Goal: Check status: Check status

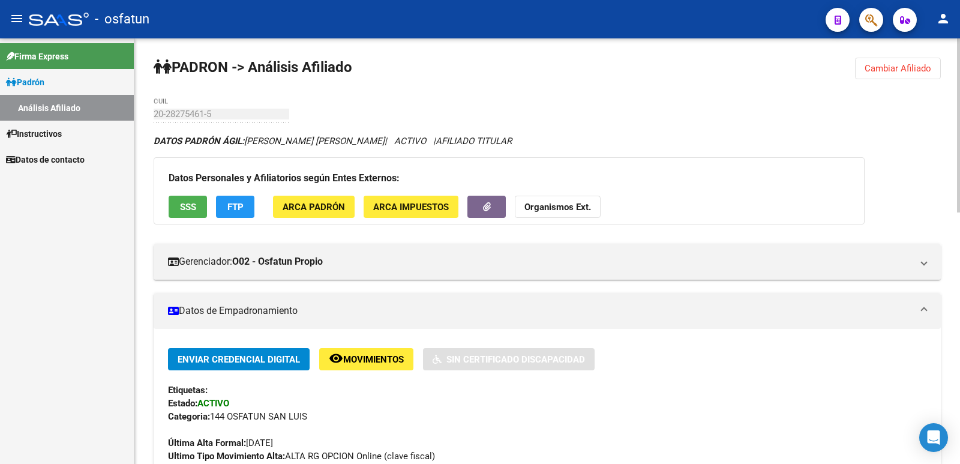
click at [877, 67] on span "Cambiar Afiliado" at bounding box center [898, 68] width 67 height 11
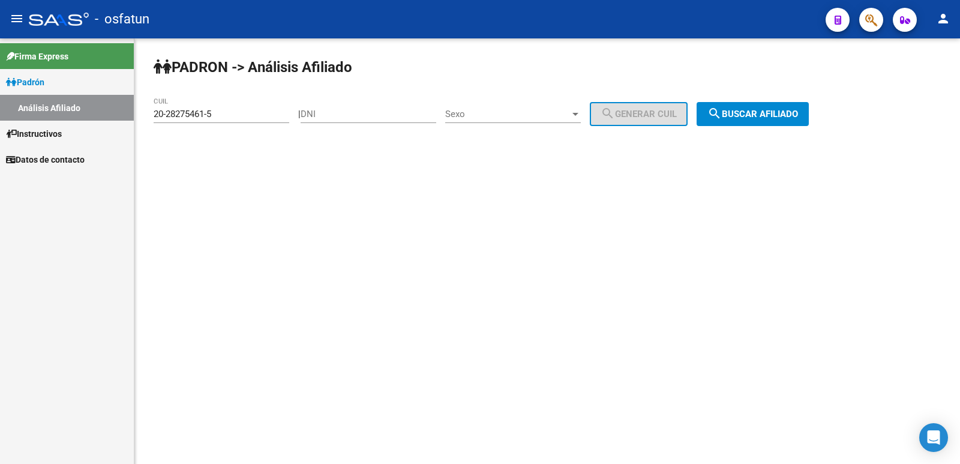
drag, startPoint x: 419, startPoint y: 108, endPoint x: 369, endPoint y: 109, distance: 50.4
click at [417, 108] on div "DNI" at bounding box center [369, 110] width 136 height 26
paste input "24779859"
type input "24779859"
click at [480, 112] on span "Sexo" at bounding box center [507, 114] width 125 height 11
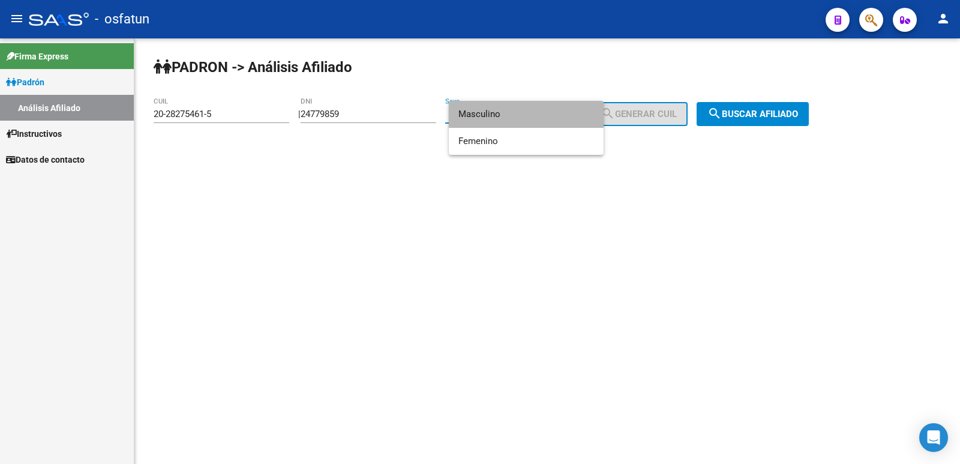
click at [502, 115] on span "Masculino" at bounding box center [526, 114] width 136 height 27
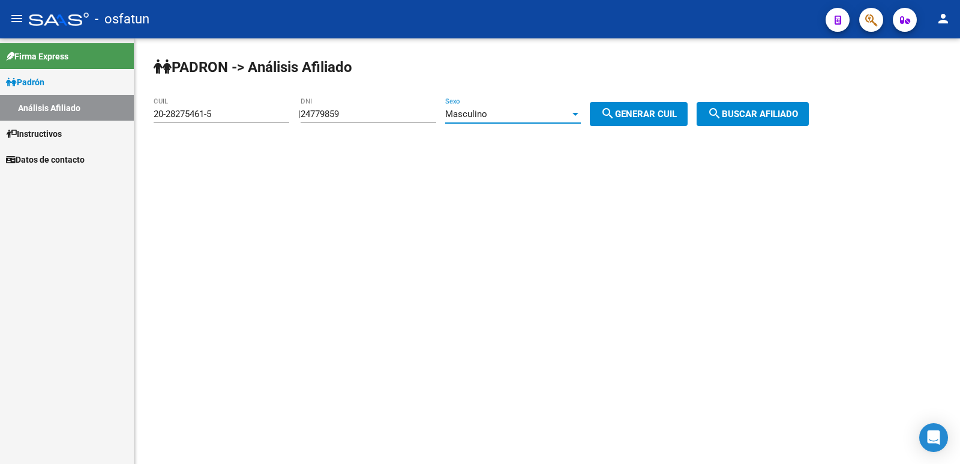
click at [581, 117] on div at bounding box center [575, 114] width 11 height 10
click at [618, 117] on div at bounding box center [480, 232] width 960 height 464
click at [647, 113] on span "search Generar CUIL" at bounding box center [639, 114] width 76 height 11
type input "20-24779859-6"
click at [746, 115] on span "search Buscar afiliado" at bounding box center [752, 114] width 91 height 11
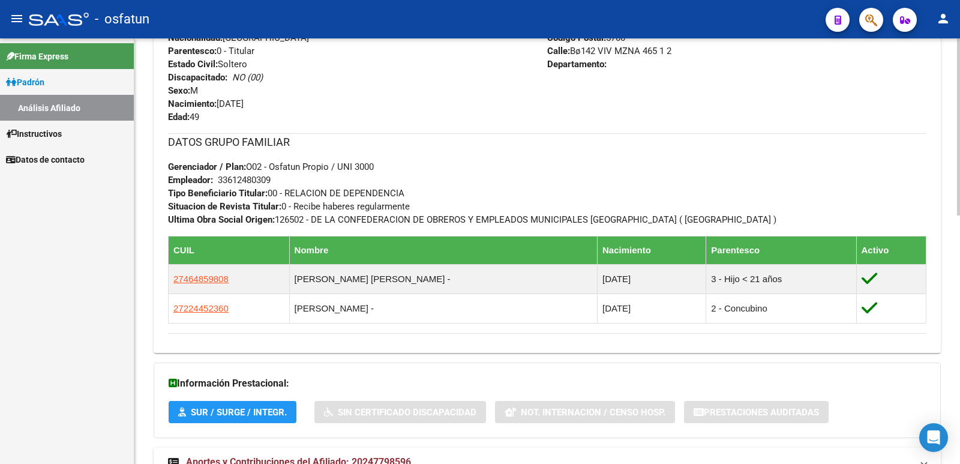
scroll to position [598, 0]
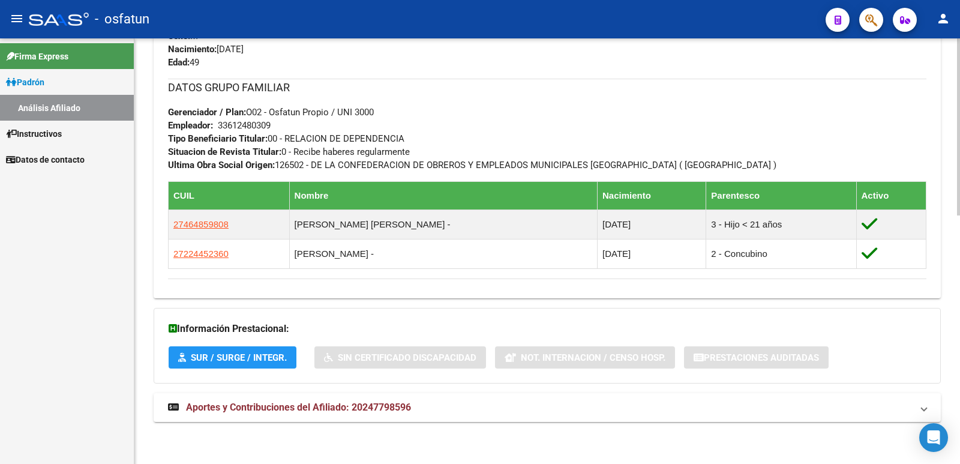
click at [371, 393] on mat-expansion-panel-header "Aportes y Contribuciones del Afiliado: 20247798596" at bounding box center [547, 407] width 787 height 29
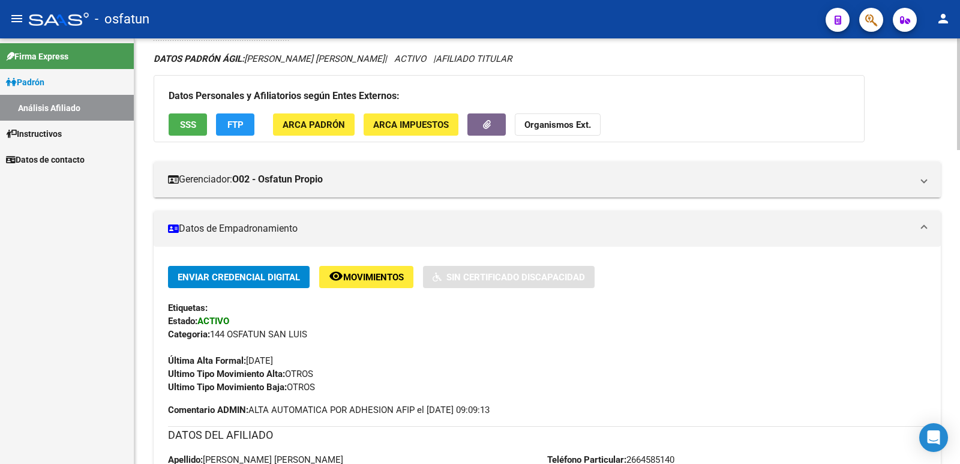
scroll to position [0, 0]
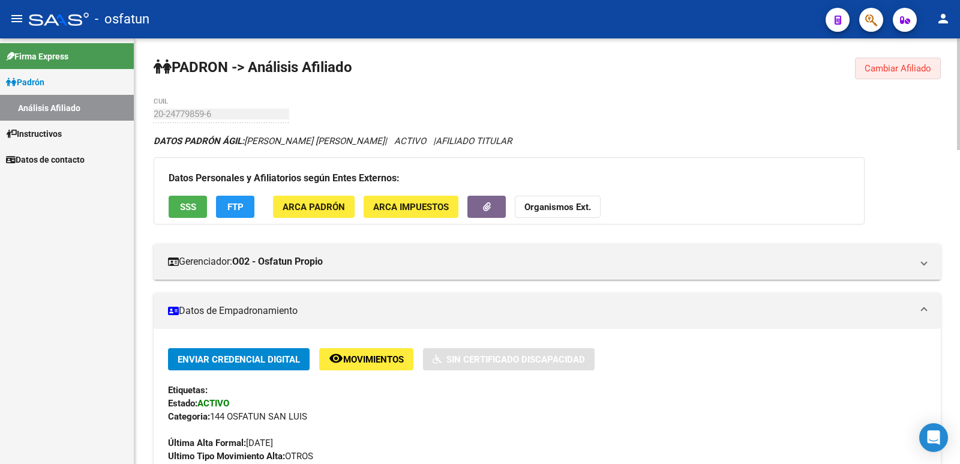
click at [874, 71] on span "Cambiar Afiliado" at bounding box center [898, 68] width 67 height 11
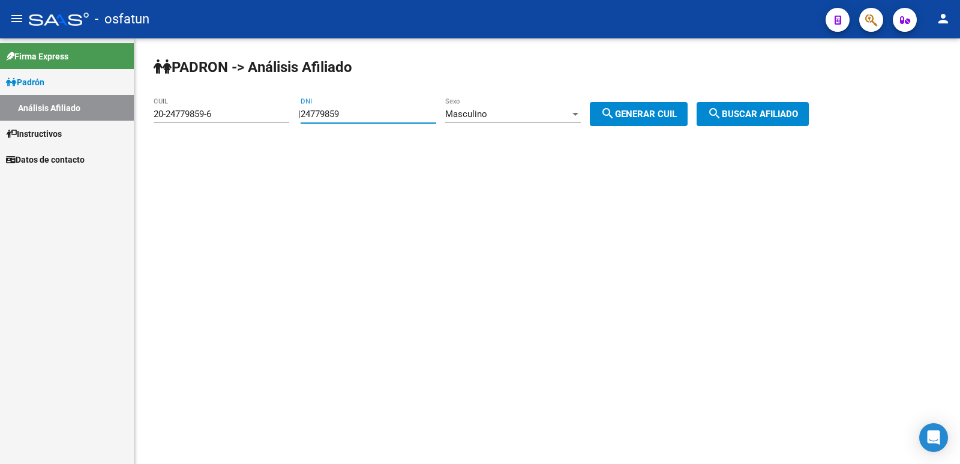
drag, startPoint x: 309, startPoint y: 122, endPoint x: 204, endPoint y: 122, distance: 105.0
click at [204, 119] on app-analisis-afiliado "[PERSON_NAME] -> Análisis Afiliado 20-24779859-6 CUIL | 24779859 DNI Masculino …" at bounding box center [486, 114] width 664 height 11
paste input "3947641"
type input "23947641"
drag, startPoint x: 662, startPoint y: 117, endPoint x: 721, endPoint y: 116, distance: 58.2
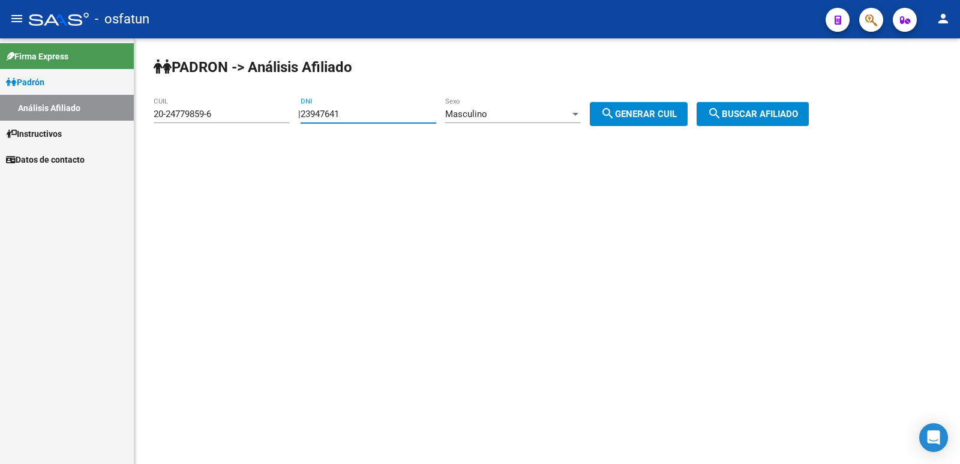
click at [665, 116] on span "search Generar CUIL" at bounding box center [639, 114] width 76 height 11
type input "20-23947641-5"
click at [721, 116] on button "search Buscar afiliado" at bounding box center [753, 114] width 112 height 24
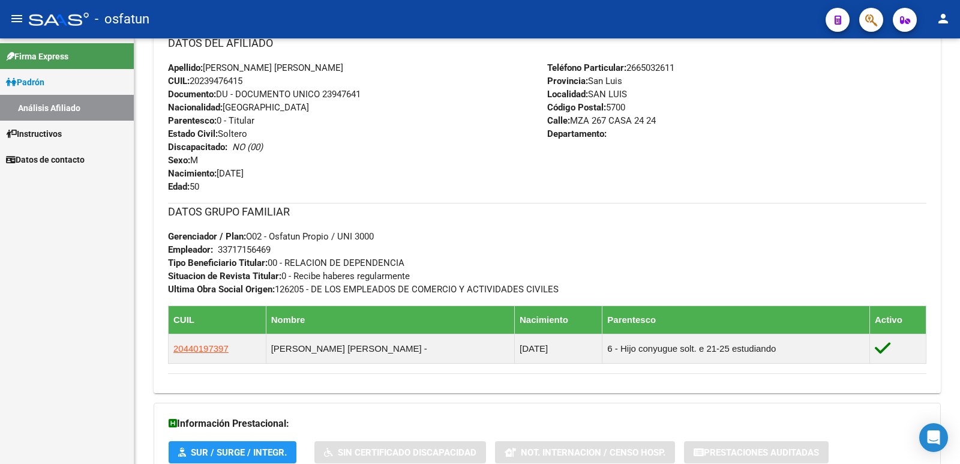
scroll to position [556, 0]
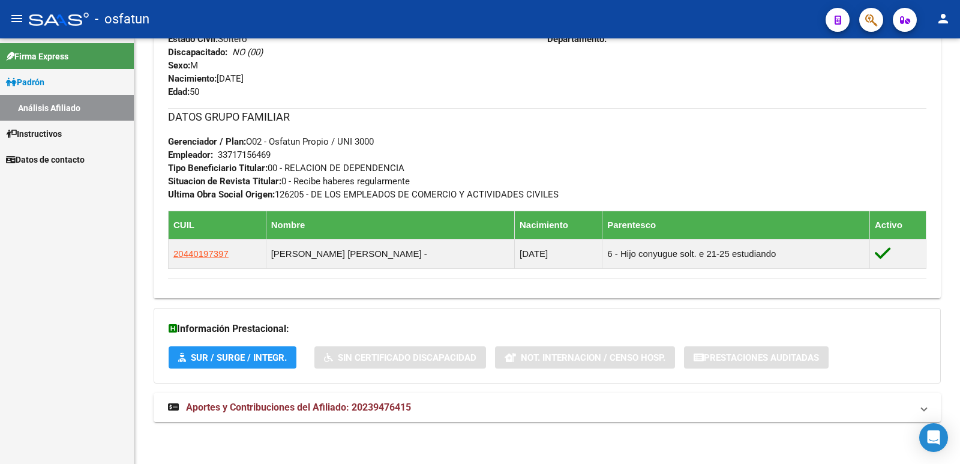
click at [263, 407] on span "Aportes y Contribuciones del Afiliado: 20239476415" at bounding box center [298, 406] width 225 height 11
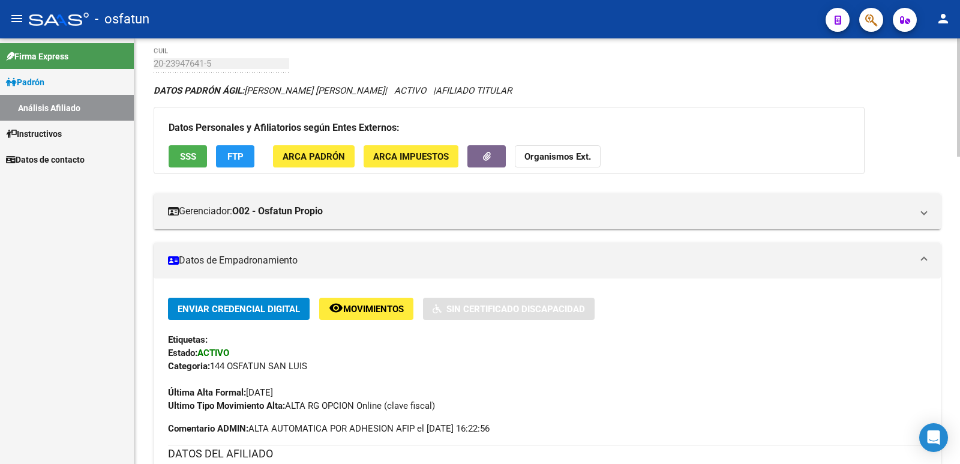
scroll to position [0, 0]
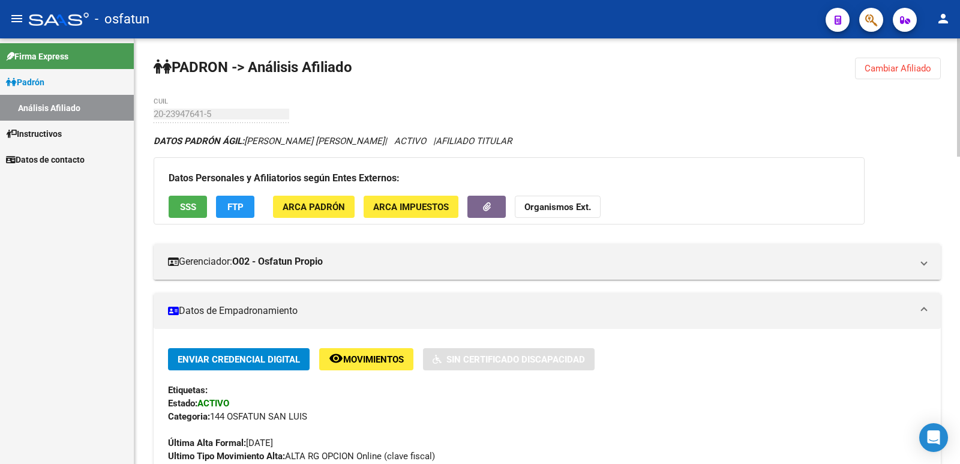
click at [904, 69] on span "Cambiar Afiliado" at bounding box center [898, 68] width 67 height 11
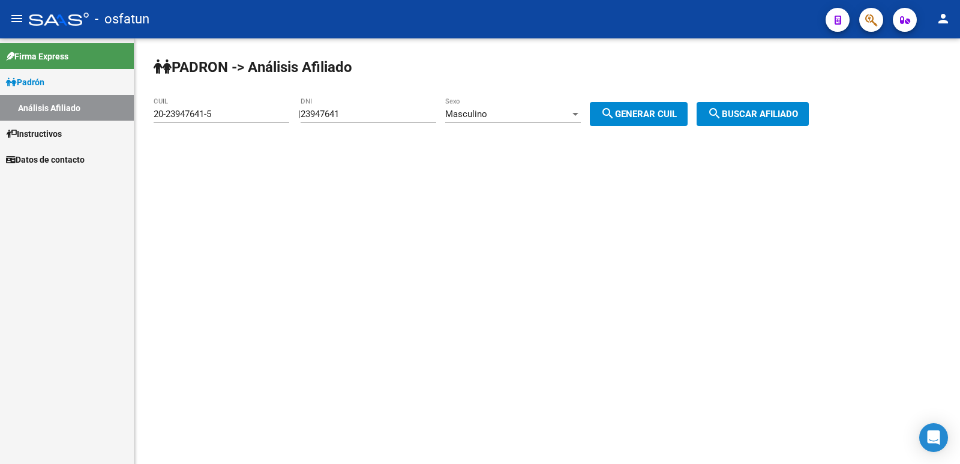
drag, startPoint x: 428, startPoint y: 115, endPoint x: 221, endPoint y: 126, distance: 207.3
click at [221, 119] on app-analisis-afiliado "[PERSON_NAME] -> Análisis Afiliado 20-23947641-5 CUIL | 23947641 DNI Masculino …" at bounding box center [486, 114] width 664 height 11
paste input "3979798"
type input "39797981"
click at [493, 124] on div "Masculino Sexo" at bounding box center [513, 115] width 136 height 37
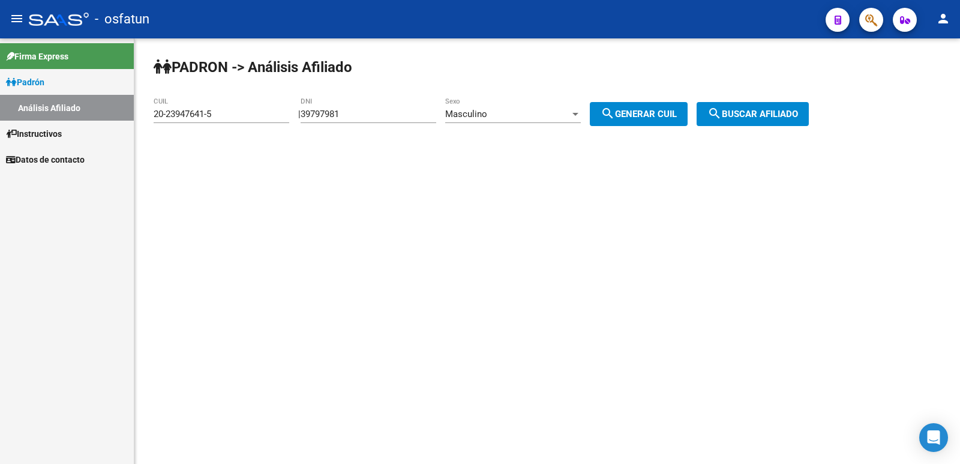
click at [487, 118] on span "Masculino" at bounding box center [466, 114] width 42 height 11
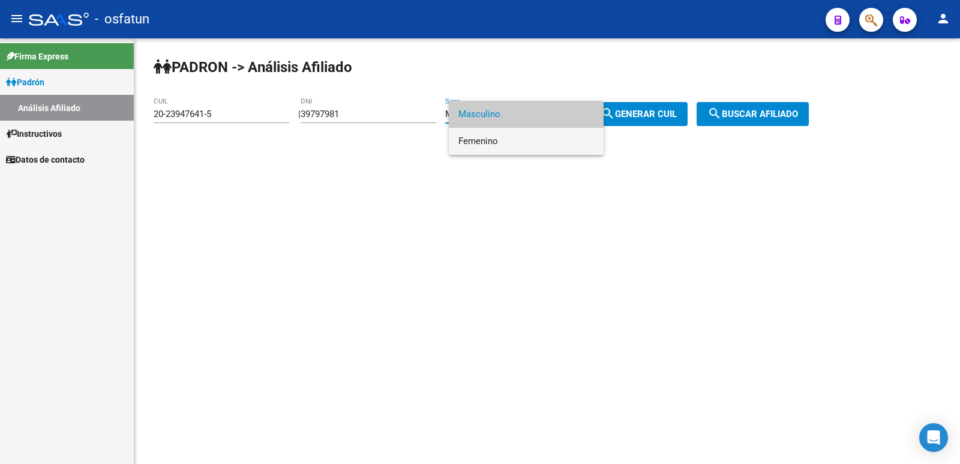
drag, startPoint x: 496, startPoint y: 137, endPoint x: 547, endPoint y: 136, distance: 50.4
click at [497, 137] on span "Femenino" at bounding box center [526, 141] width 136 height 27
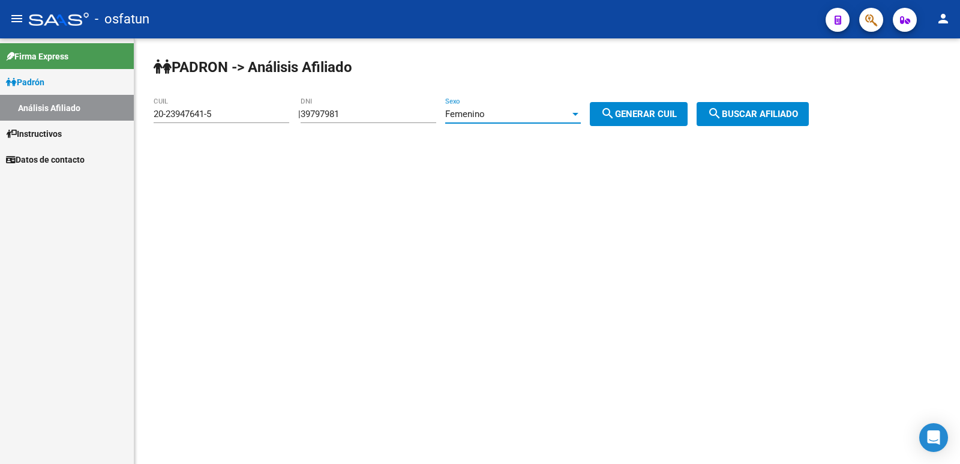
click at [610, 118] on button "search Generar CUIL" at bounding box center [639, 114] width 98 height 24
type input "23-39797981-4"
click at [751, 125] on button "search Buscar afiliado" at bounding box center [753, 114] width 112 height 24
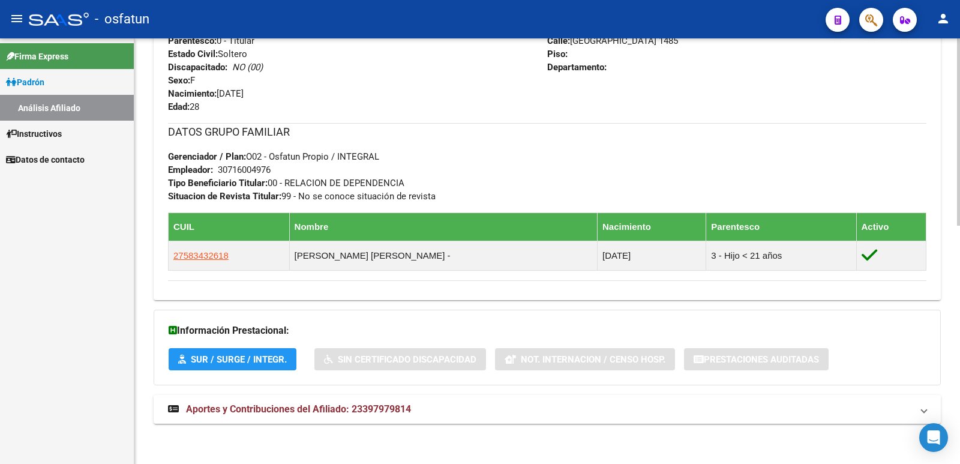
scroll to position [542, 0]
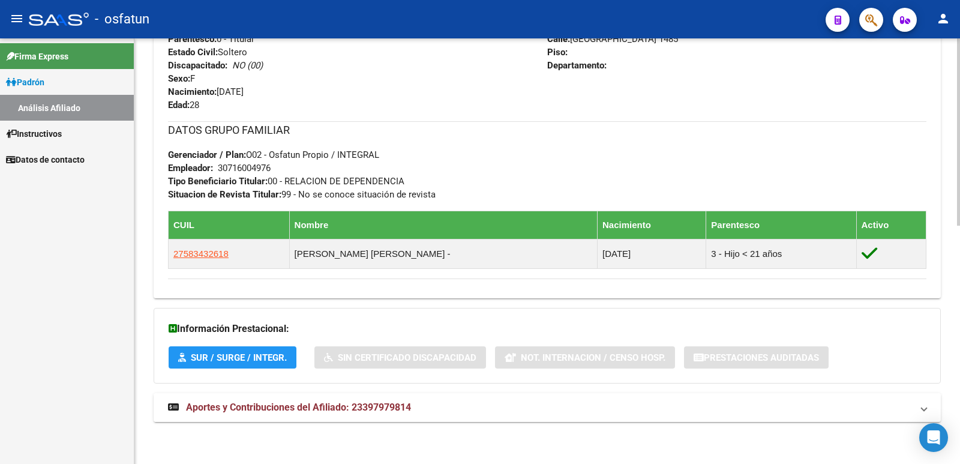
drag, startPoint x: 310, startPoint y: 407, endPoint x: 307, endPoint y: 366, distance: 41.5
click at [310, 406] on span "Aportes y Contribuciones del Afiliado: 23397979814" at bounding box center [298, 406] width 225 height 11
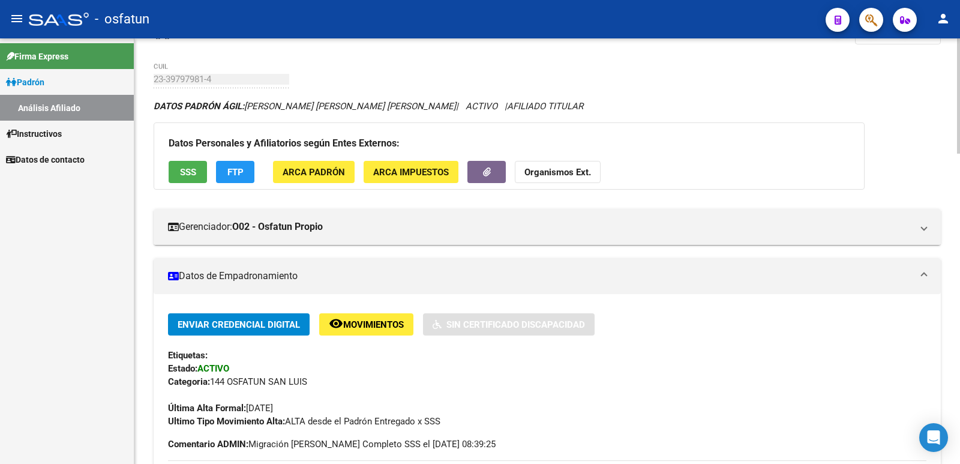
scroll to position [0, 0]
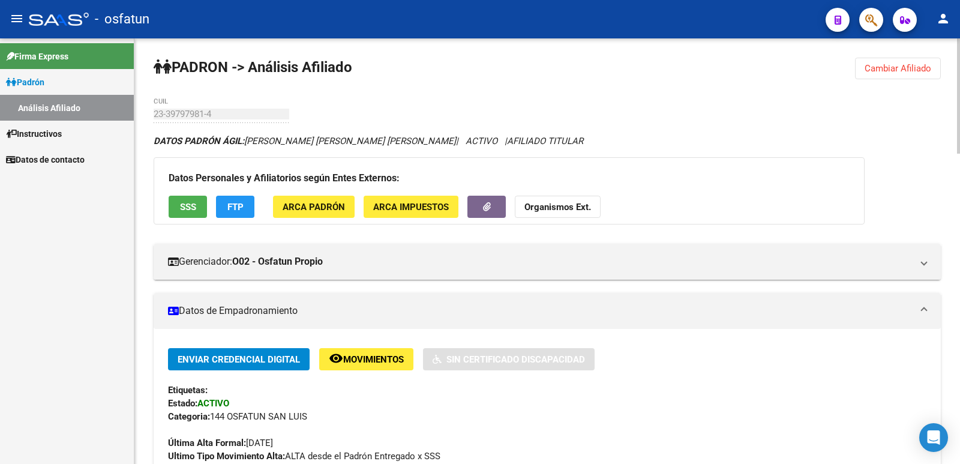
click at [887, 72] on span "Cambiar Afiliado" at bounding box center [898, 68] width 67 height 11
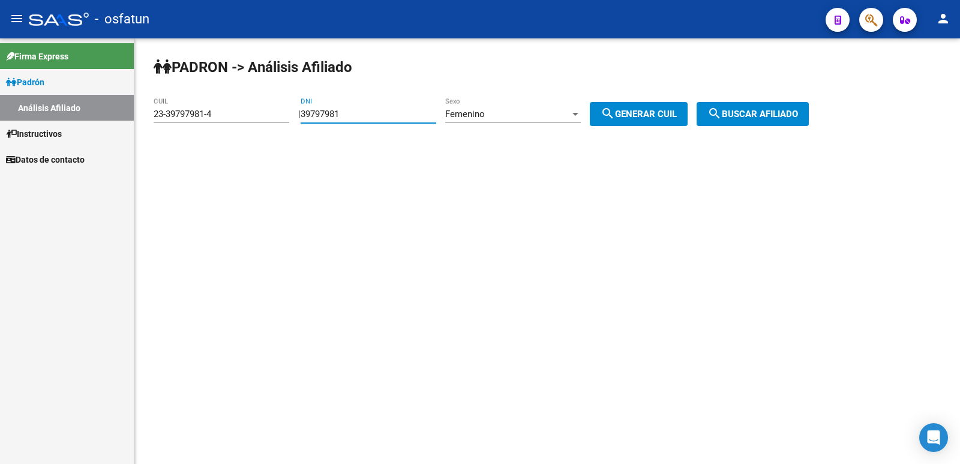
drag, startPoint x: 365, startPoint y: 116, endPoint x: 230, endPoint y: 119, distance: 135.6
click at [230, 119] on app-analisis-afiliado "[PERSON_NAME] -> Análisis Afiliado 23-39797981-4 CUIL | 39797981 DNI Femenino S…" at bounding box center [486, 114] width 664 height 11
paste input "5768188"
type input "35768188"
drag, startPoint x: 626, startPoint y: 119, endPoint x: 684, endPoint y: 121, distance: 57.6
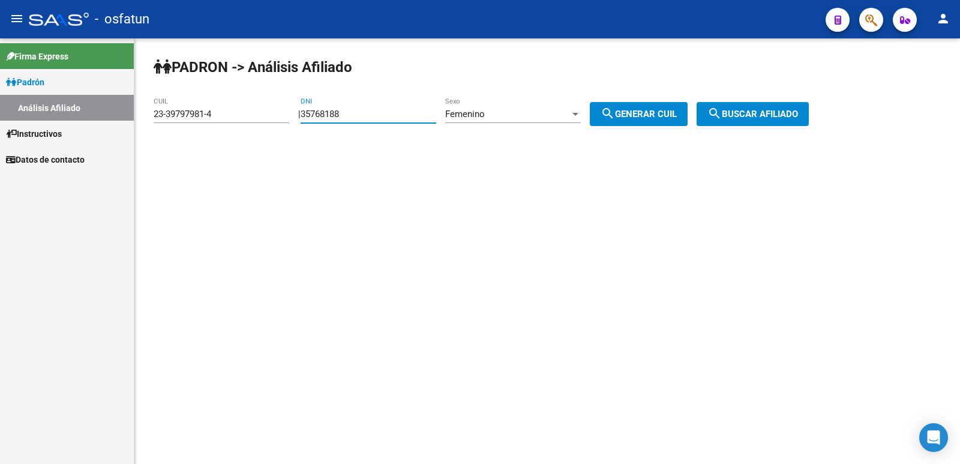
click at [615, 118] on mat-icon "search" at bounding box center [608, 113] width 14 height 14
click at [722, 116] on mat-icon "search" at bounding box center [714, 113] width 14 height 14
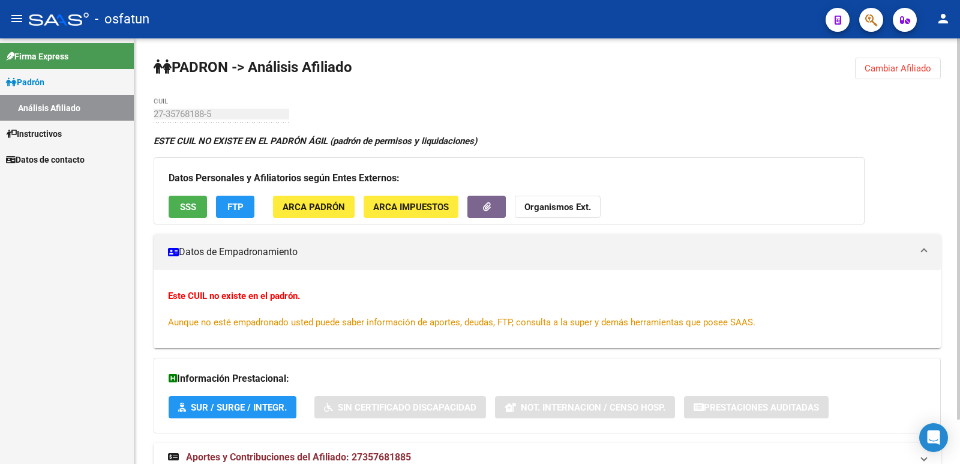
click at [903, 76] on button "Cambiar Afiliado" at bounding box center [898, 69] width 86 height 22
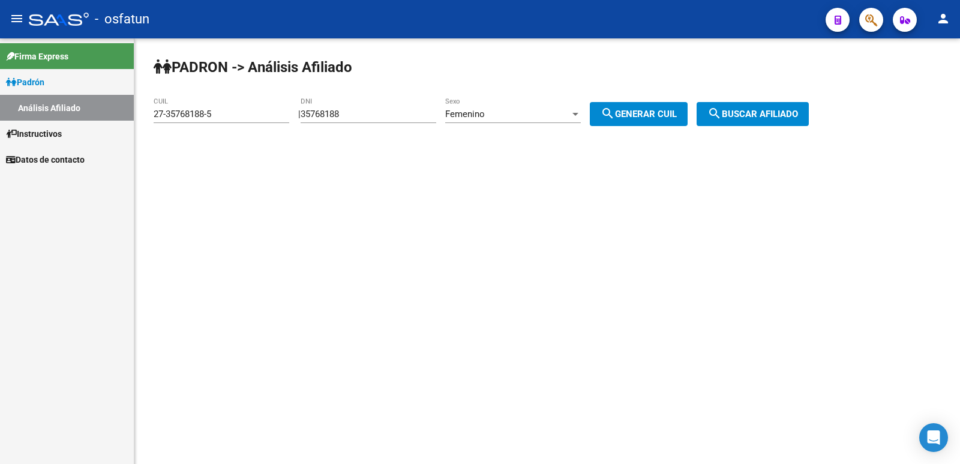
click at [528, 116] on div "Femenino" at bounding box center [507, 114] width 125 height 11
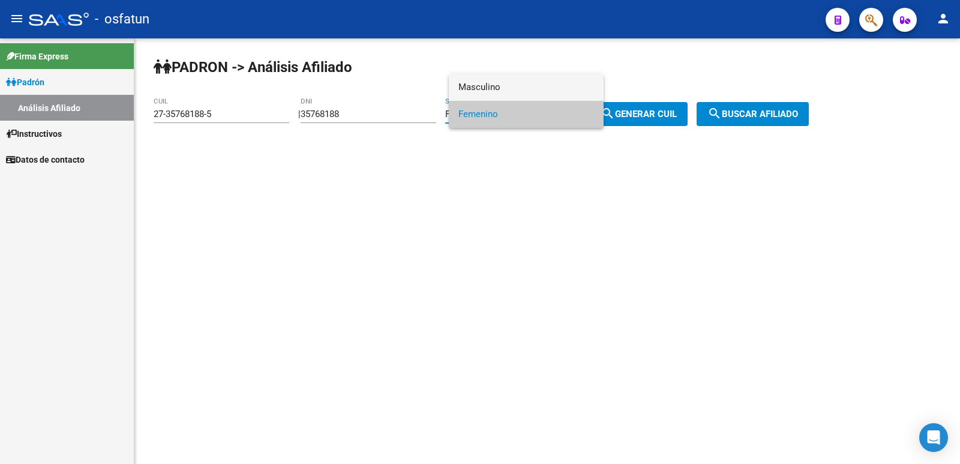
drag, startPoint x: 514, startPoint y: 91, endPoint x: 593, endPoint y: 104, distance: 80.2
click at [514, 91] on span "Masculino" at bounding box center [526, 87] width 136 height 27
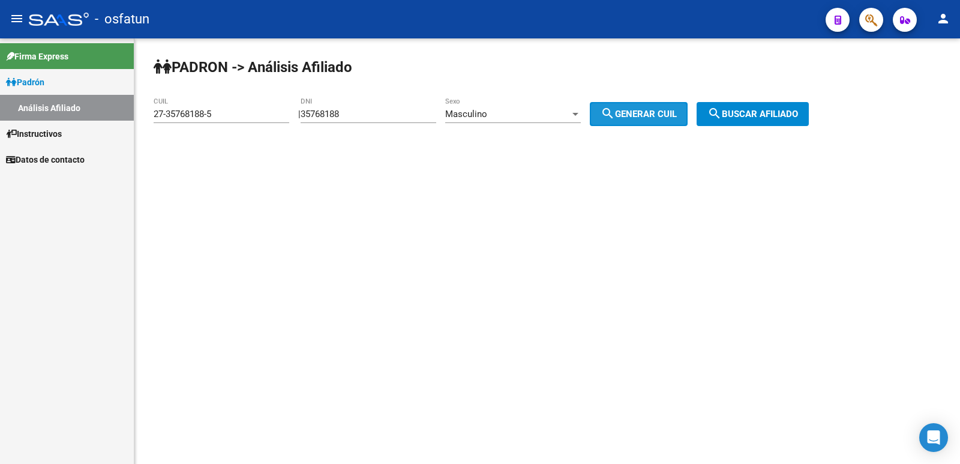
click at [628, 110] on span "search Generar CUIL" at bounding box center [639, 114] width 76 height 11
type input "20-35768188-0"
click at [757, 110] on span "search Buscar afiliado" at bounding box center [752, 114] width 91 height 11
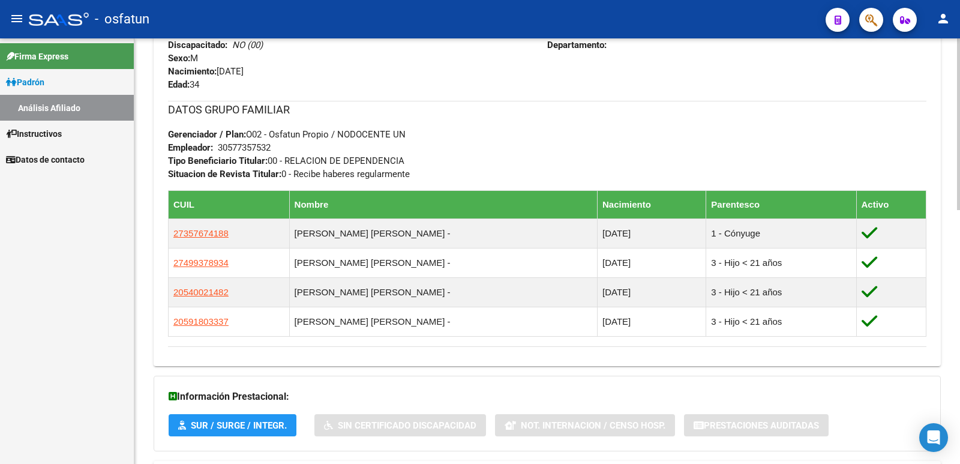
scroll to position [631, 0]
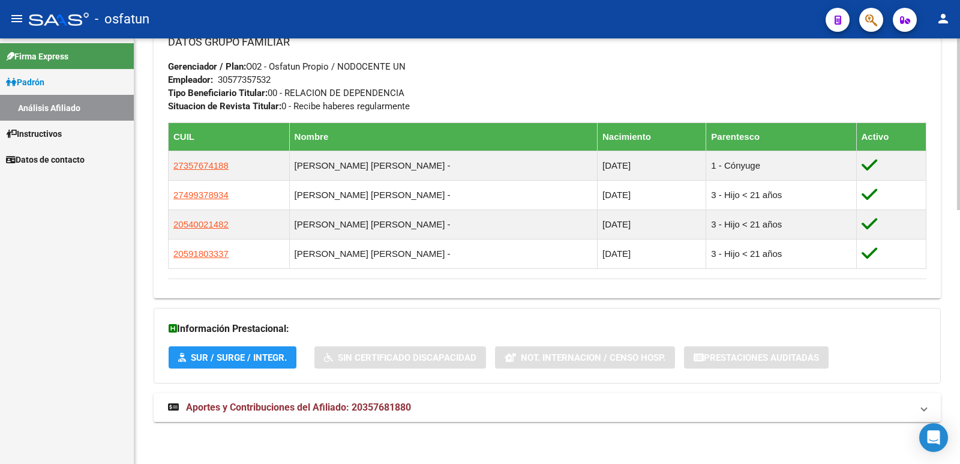
click at [293, 398] on mat-expansion-panel-header "Aportes y Contribuciones del Afiliado: 20357681880" at bounding box center [547, 407] width 787 height 29
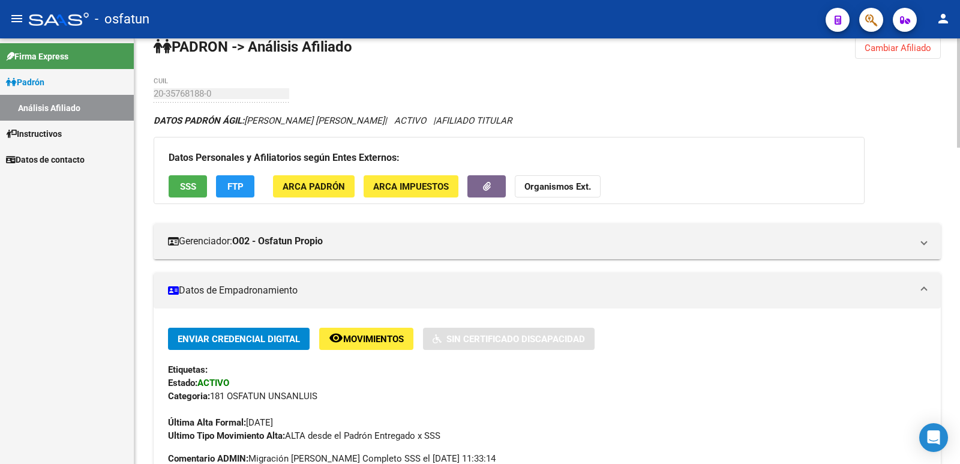
scroll to position [0, 0]
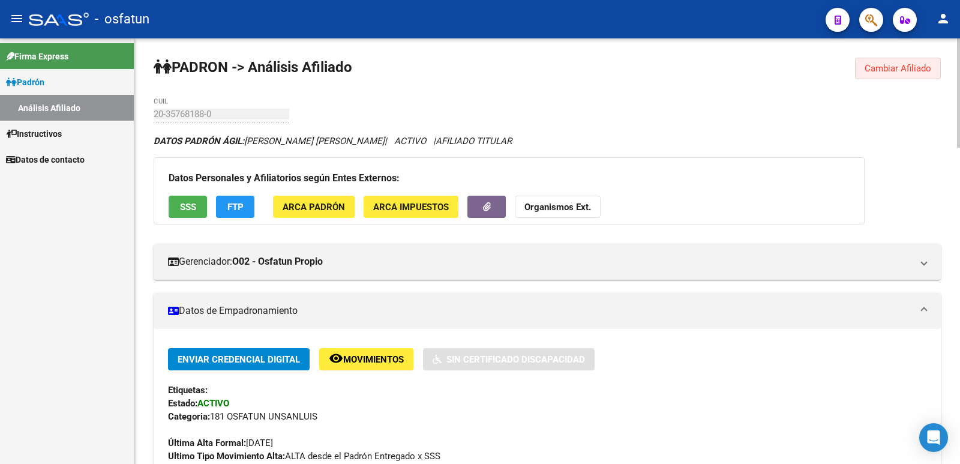
click at [886, 76] on button "Cambiar Afiliado" at bounding box center [898, 69] width 86 height 22
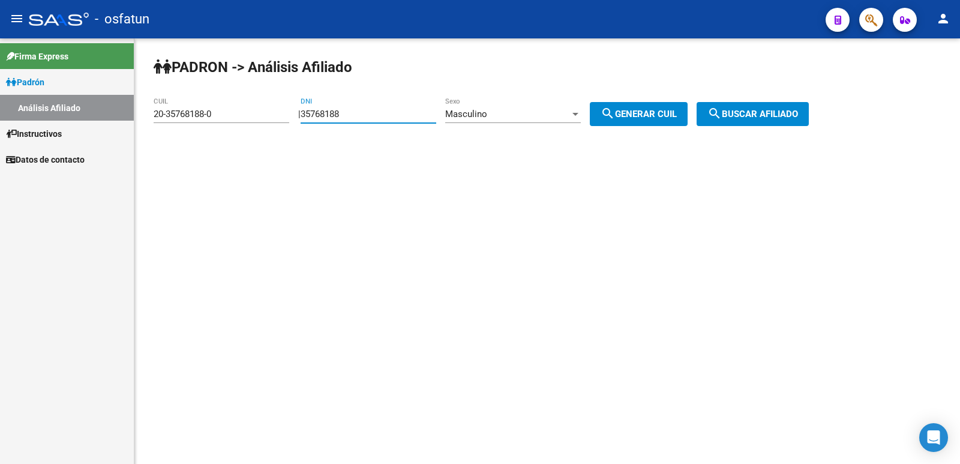
drag, startPoint x: 363, startPoint y: 113, endPoint x: 277, endPoint y: 126, distance: 87.4
click at [229, 118] on app-analisis-afiliado "[PERSON_NAME] -> Análisis Afiliado 20-35768188-0 CUIL | 35768188 DNI Masculino …" at bounding box center [486, 114] width 664 height 11
paste input "623695"
type input "35623695"
click at [533, 119] on div "Masculino Sexo" at bounding box center [513, 110] width 136 height 26
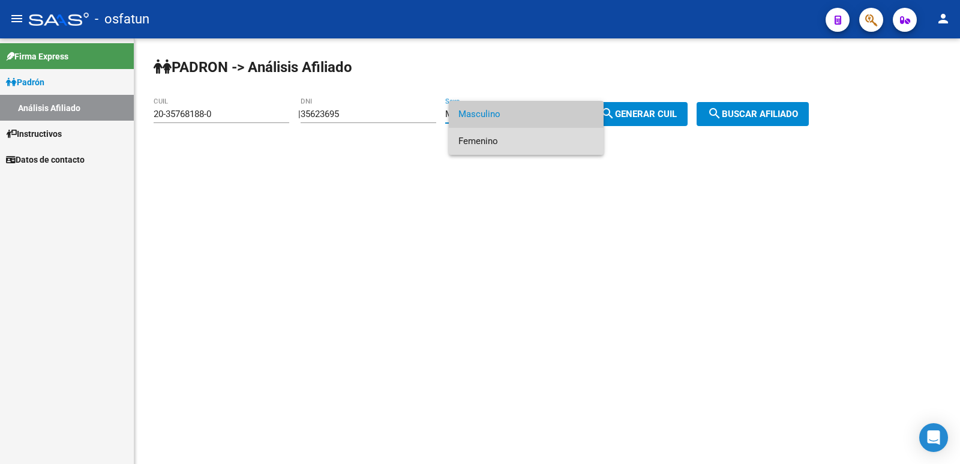
drag, startPoint x: 510, startPoint y: 136, endPoint x: 605, endPoint y: 122, distance: 95.8
click at [511, 136] on span "Femenino" at bounding box center [526, 141] width 136 height 27
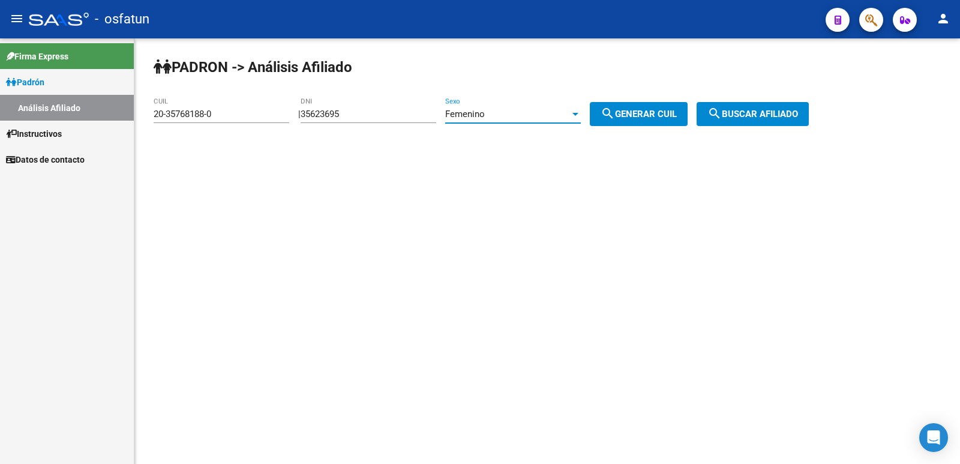
click at [614, 119] on button "search Generar CUIL" at bounding box center [639, 114] width 98 height 24
type input "27-35623695-0"
click at [768, 119] on button "search Buscar afiliado" at bounding box center [753, 114] width 112 height 24
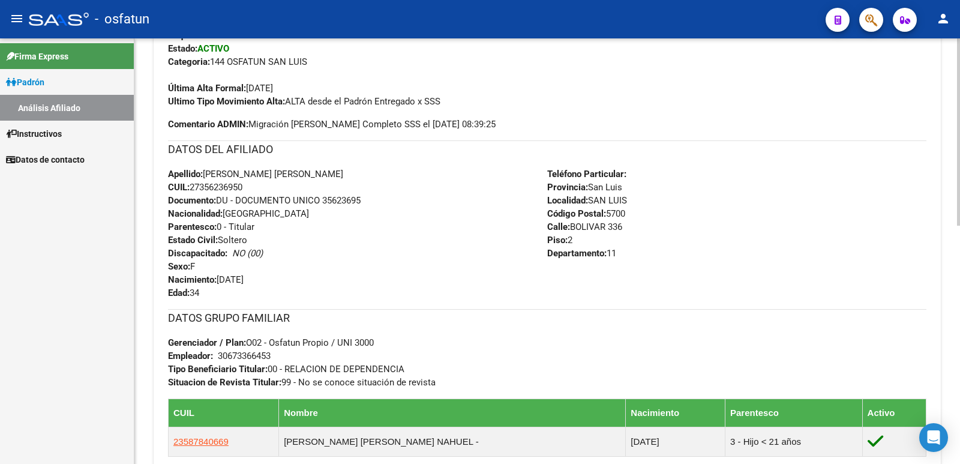
scroll to position [542, 0]
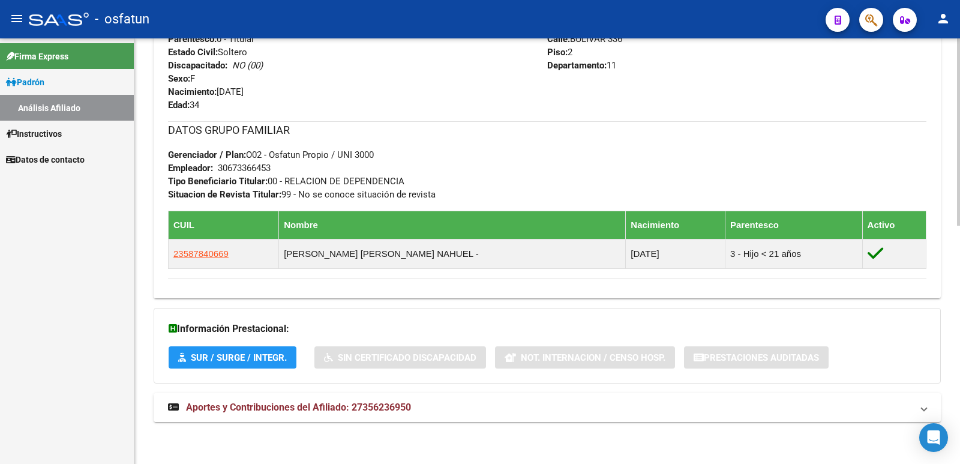
click at [338, 400] on mat-expansion-panel-header "Aportes y Contribuciones del Afiliado: 27356236950" at bounding box center [547, 407] width 787 height 29
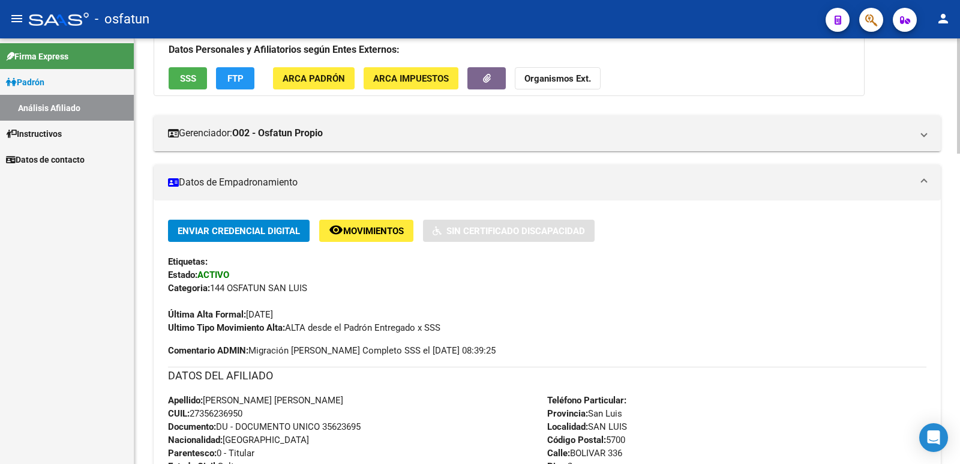
scroll to position [0, 0]
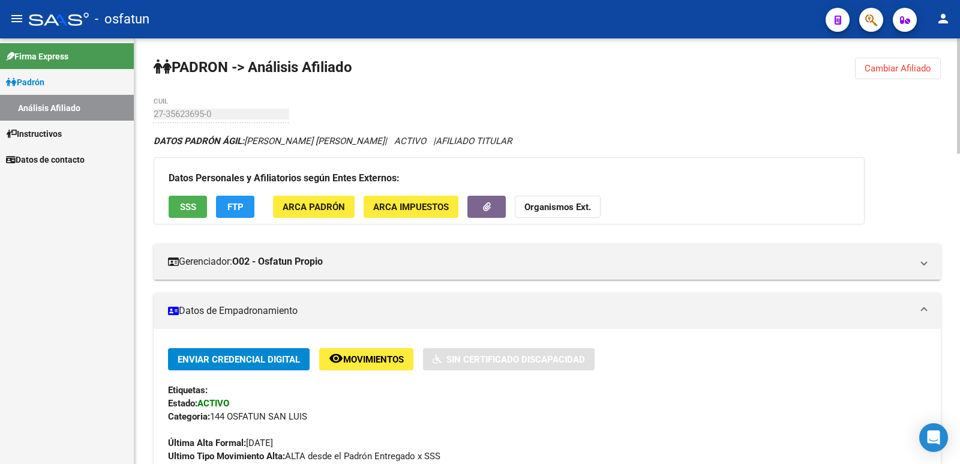
click at [896, 71] on span "Cambiar Afiliado" at bounding box center [898, 68] width 67 height 11
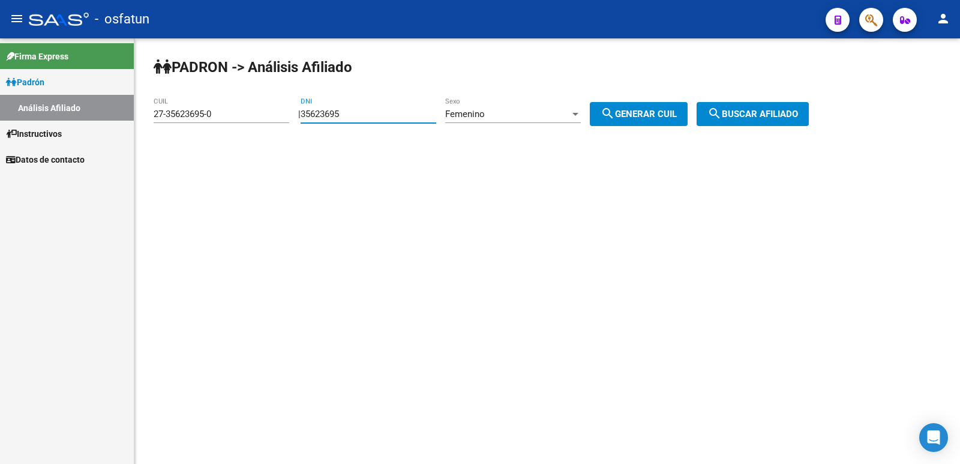
drag, startPoint x: 443, startPoint y: 112, endPoint x: 326, endPoint y: 118, distance: 117.1
click at [326, 118] on input "35623695" at bounding box center [369, 114] width 136 height 11
click at [373, 113] on input "35623695" at bounding box center [369, 114] width 136 height 11
drag, startPoint x: 373, startPoint y: 113, endPoint x: 188, endPoint y: 123, distance: 185.6
click at [188, 119] on app-analisis-afiliado "[PERSON_NAME] -> Análisis Afiliado 27-35623695-0 CUIL | 35623695 DNI Femenino S…" at bounding box center [486, 114] width 664 height 11
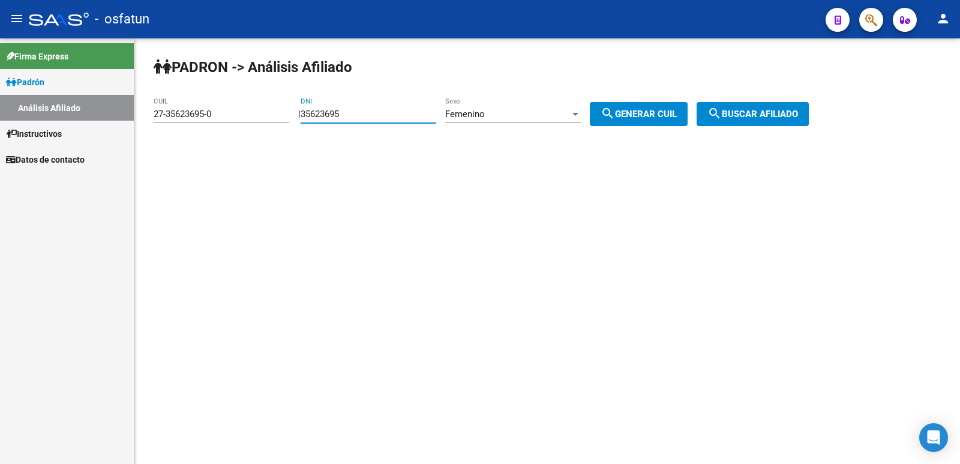
paste input "22899407"
type input "22899407"
click at [475, 117] on span "Femenino" at bounding box center [465, 114] width 40 height 11
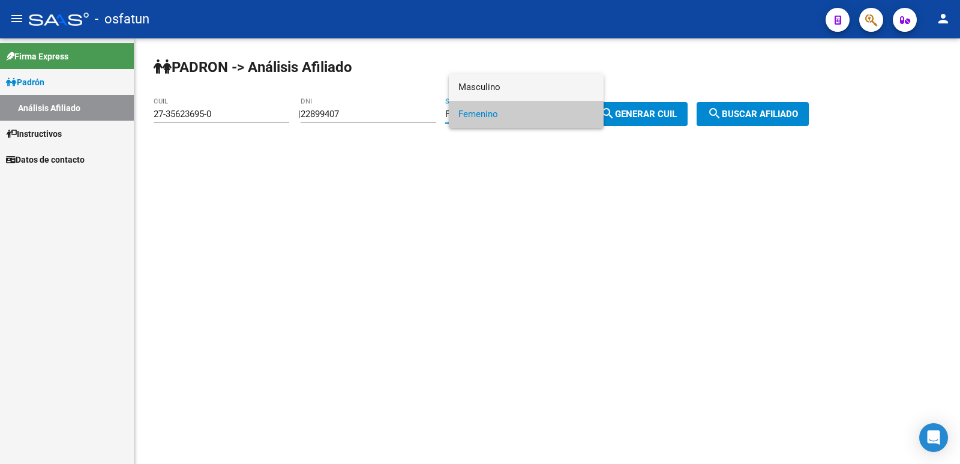
click at [485, 88] on span "Masculino" at bounding box center [526, 87] width 136 height 27
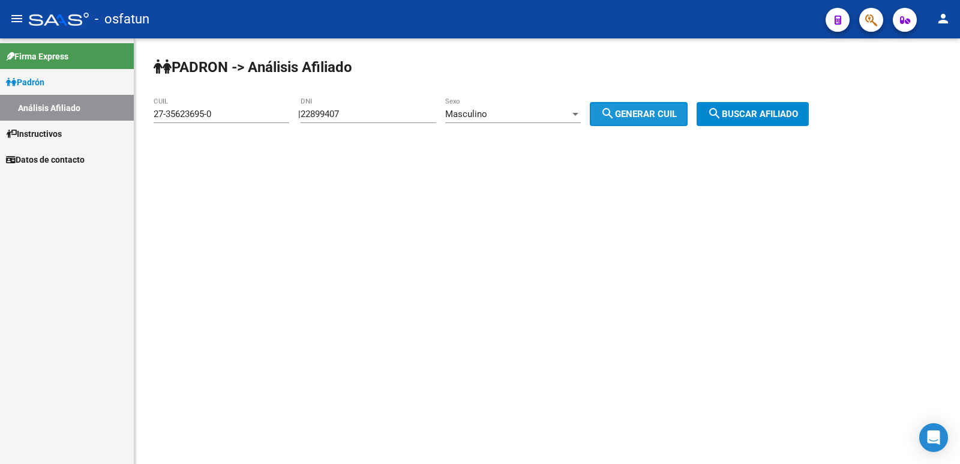
click at [615, 113] on mat-icon "search" at bounding box center [608, 113] width 14 height 14
click at [749, 119] on span "search Buscar afiliado" at bounding box center [752, 114] width 91 height 11
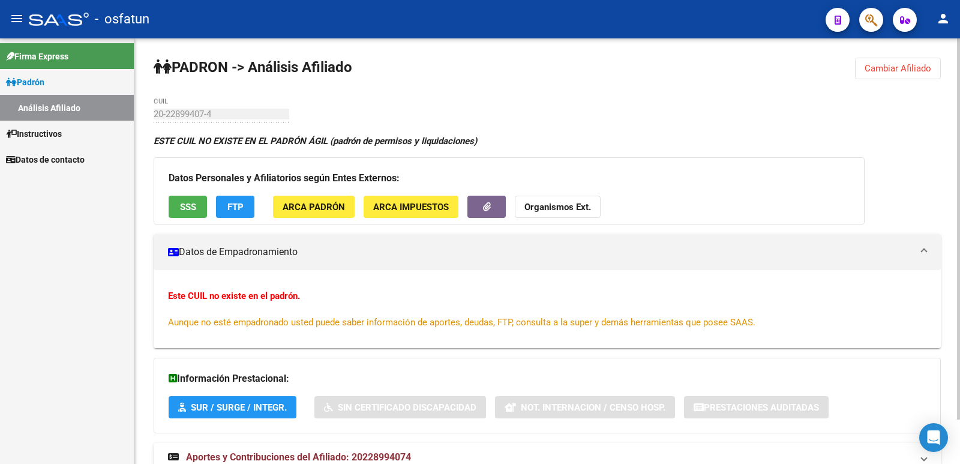
click at [883, 73] on span "Cambiar Afiliado" at bounding box center [898, 68] width 67 height 11
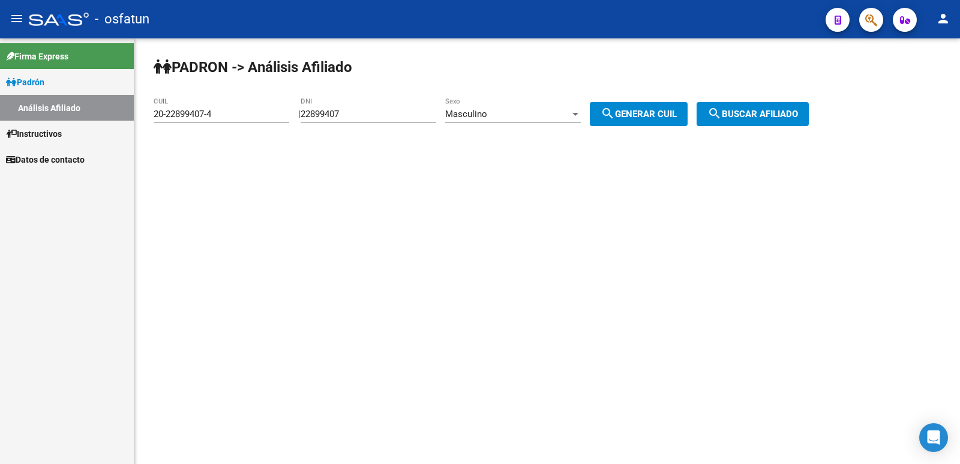
click at [511, 112] on div "Masculino" at bounding box center [507, 114] width 125 height 11
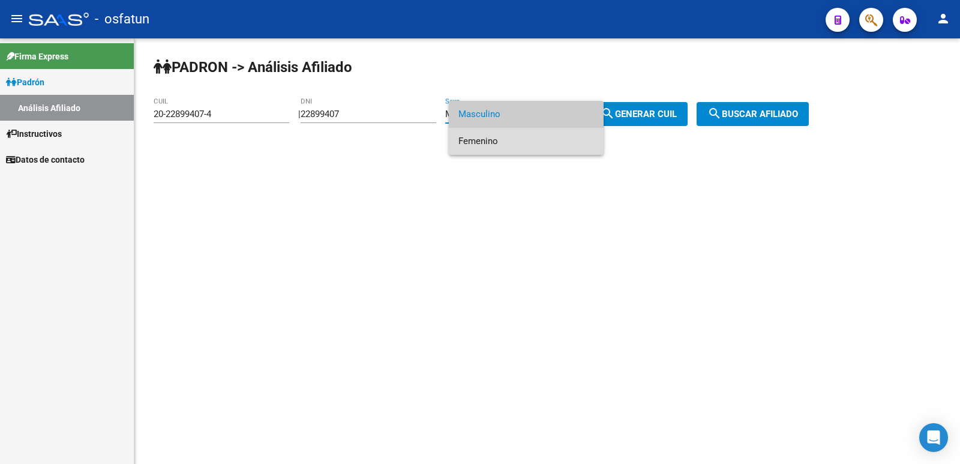
drag, startPoint x: 514, startPoint y: 137, endPoint x: 611, endPoint y: 119, distance: 98.3
click at [516, 137] on span "Femenino" at bounding box center [526, 141] width 136 height 27
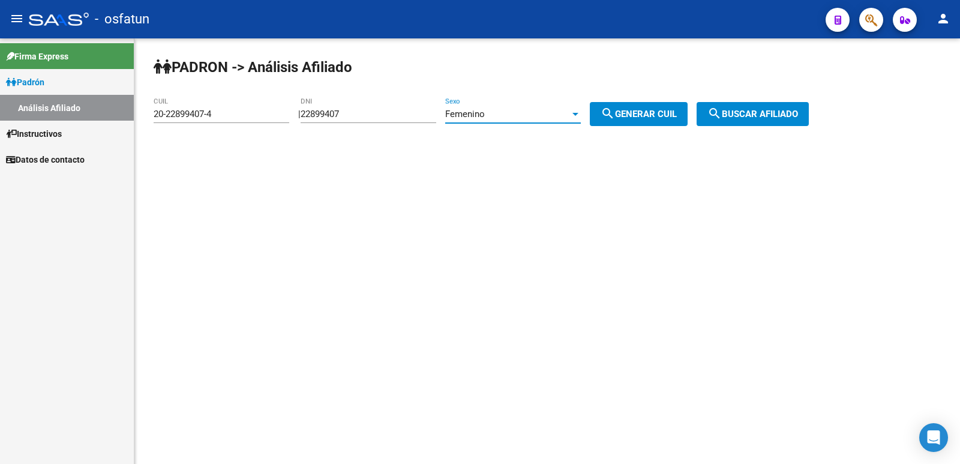
click at [634, 117] on span "search Generar CUIL" at bounding box center [639, 114] width 76 height 11
type input "27-22899407-9"
click at [779, 116] on span "search Buscar afiliado" at bounding box center [752, 114] width 91 height 11
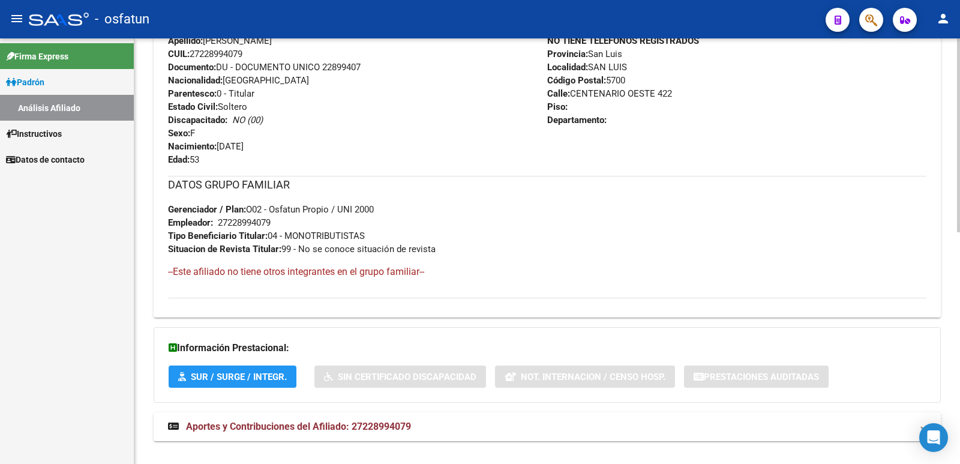
scroll to position [507, 0]
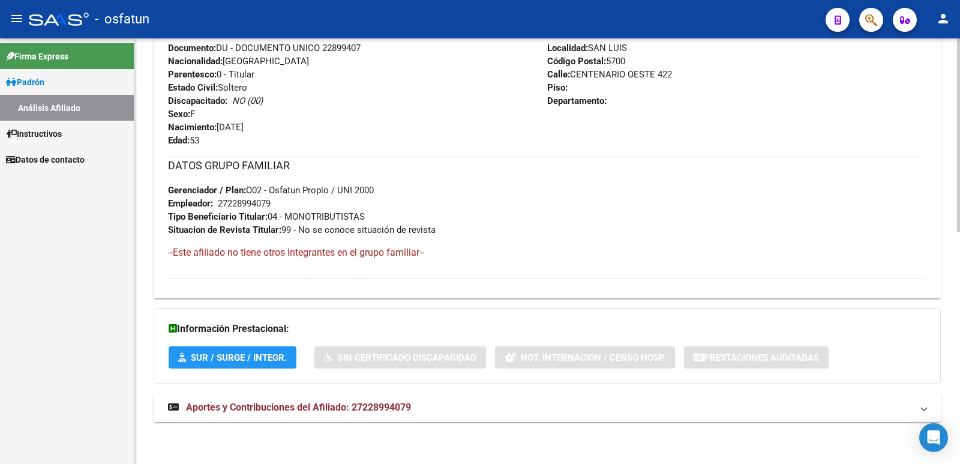
drag, startPoint x: 390, startPoint y: 399, endPoint x: 335, endPoint y: 346, distance: 76.8
click at [390, 397] on mat-expansion-panel-header "Aportes y Contribuciones del Afiliado: 27228994079" at bounding box center [547, 407] width 787 height 29
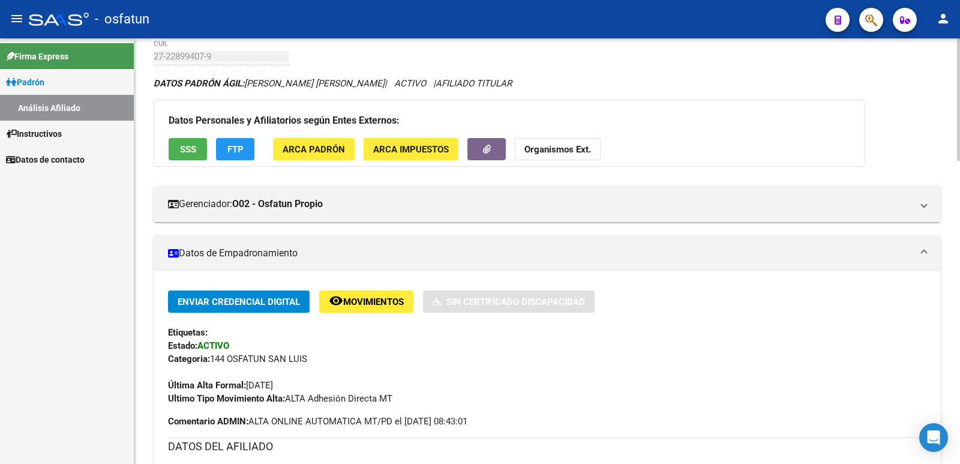
scroll to position [0, 0]
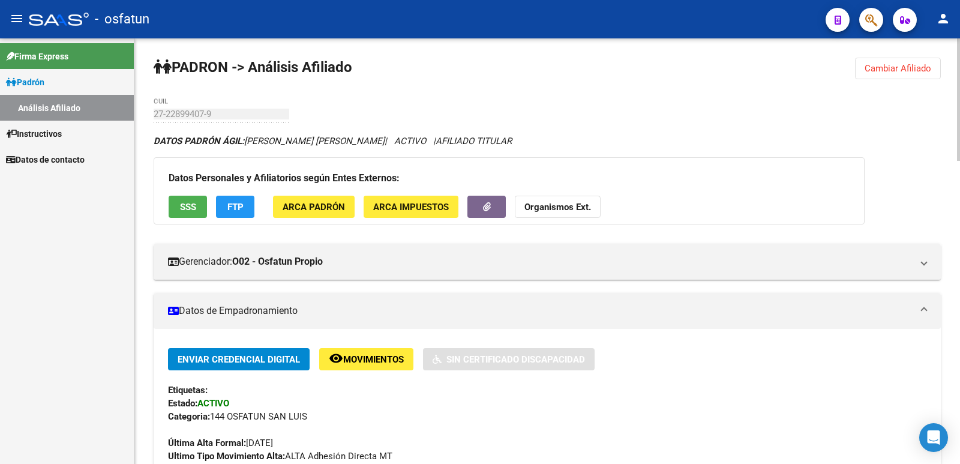
click at [863, 71] on button "Cambiar Afiliado" at bounding box center [898, 69] width 86 height 22
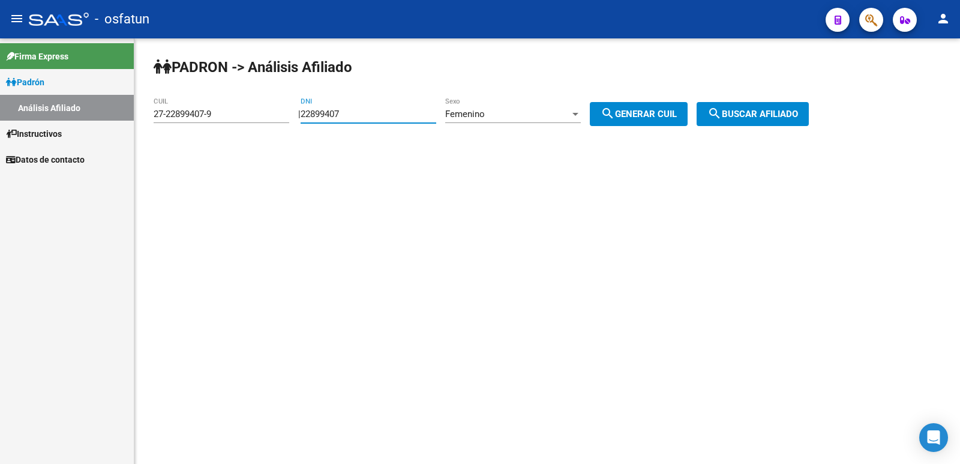
drag, startPoint x: 334, startPoint y: 114, endPoint x: 254, endPoint y: 115, distance: 79.2
click at [255, 115] on app-analisis-afiliado "[PERSON_NAME] -> Análisis Afiliado 27-22899407-9 CUIL | 22899407 DNI Femenino S…" at bounding box center [486, 114] width 664 height 11
paste input "31130083"
type input "31130083"
click at [527, 113] on div "Femenino" at bounding box center [507, 114] width 125 height 11
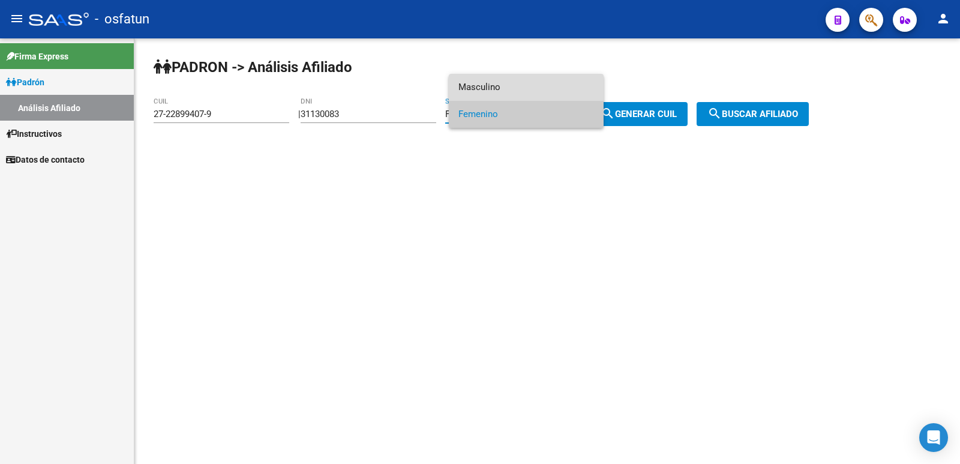
click at [510, 92] on span "Masculino" at bounding box center [526, 87] width 136 height 27
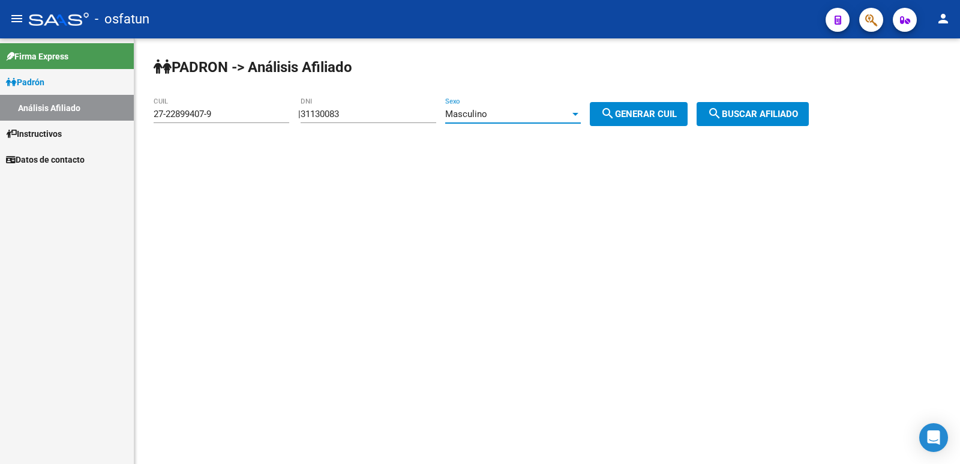
click at [646, 118] on span "search Generar CUIL" at bounding box center [639, 114] width 76 height 11
type input "20-31130083-1"
click at [775, 112] on span "search Buscar afiliado" at bounding box center [752, 114] width 91 height 11
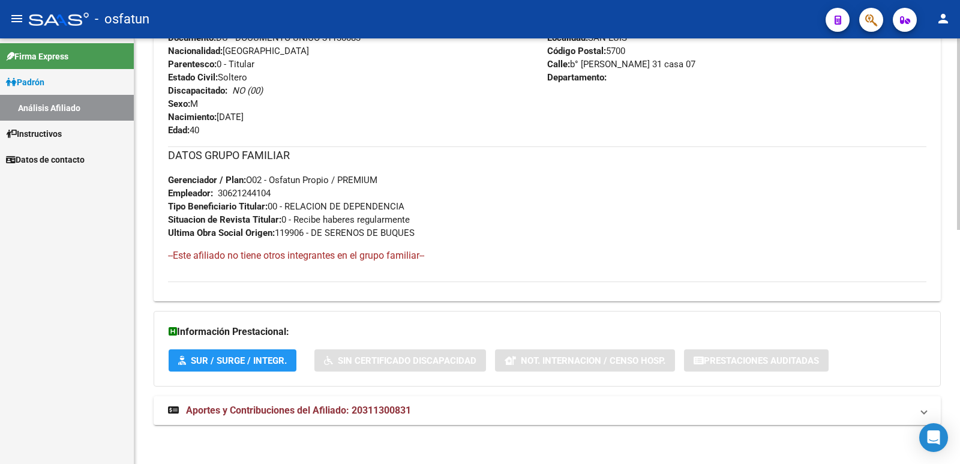
scroll to position [520, 0]
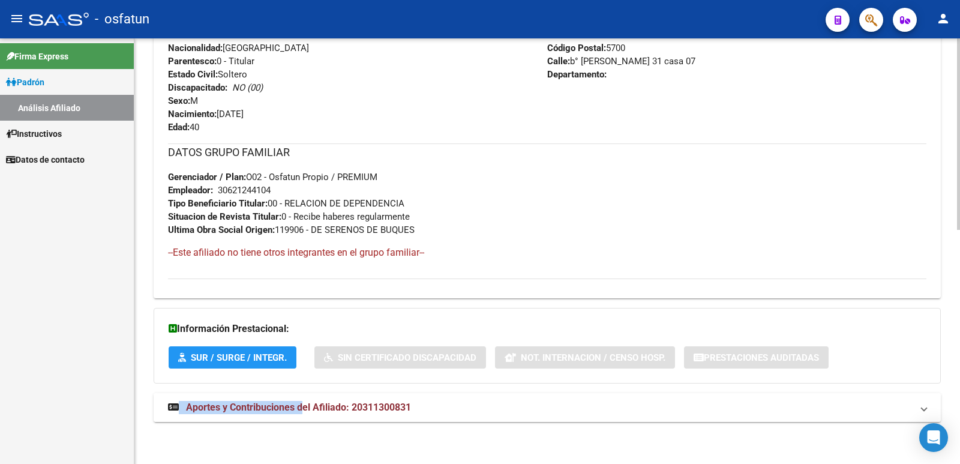
click at [305, 392] on div "DATOS [PERSON_NAME] ÁGIL: [PERSON_NAME] [PERSON_NAME] | ACTIVO | AFILIADO TITUL…" at bounding box center [547, 24] width 787 height 821
click at [296, 400] on mat-expansion-panel-header "Aportes y Contribuciones del Afiliado: 20311300831" at bounding box center [547, 407] width 787 height 29
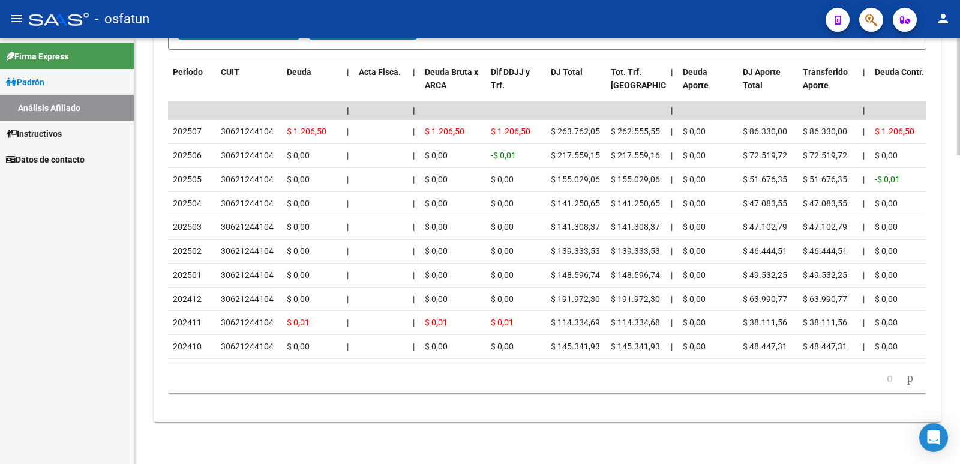
scroll to position [1121, 0]
